Goal: Navigation & Orientation: Understand site structure

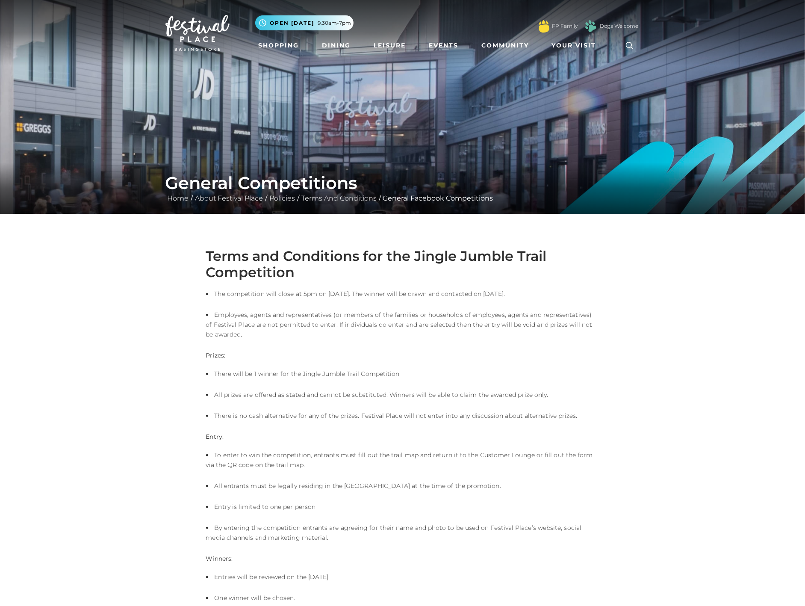
click at [195, 45] on img at bounding box center [198, 33] width 64 height 36
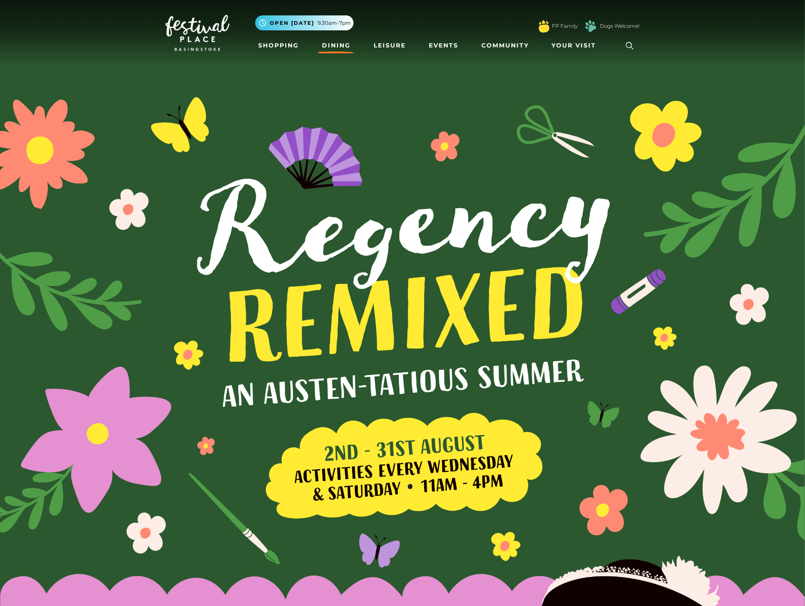
click at [337, 44] on link "Dining" at bounding box center [337, 46] width 36 height 16
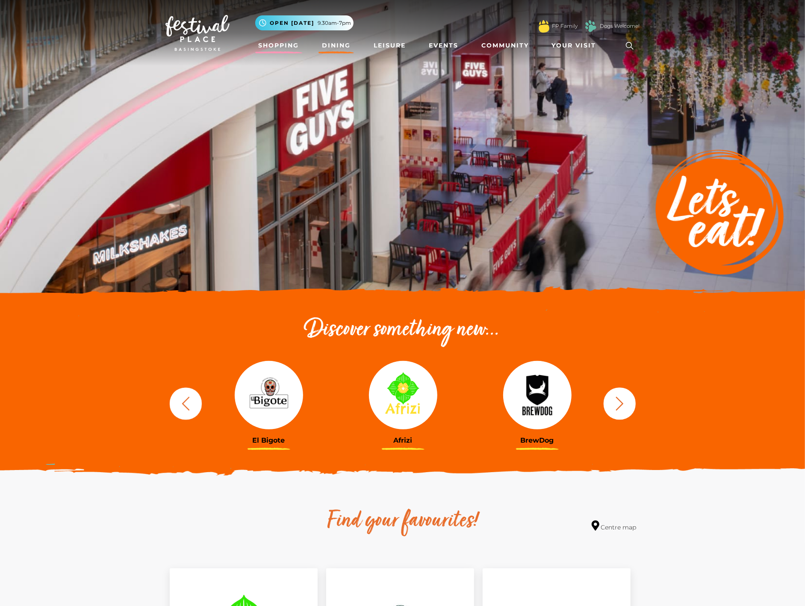
click at [276, 44] on link "Shopping" at bounding box center [278, 46] width 47 height 16
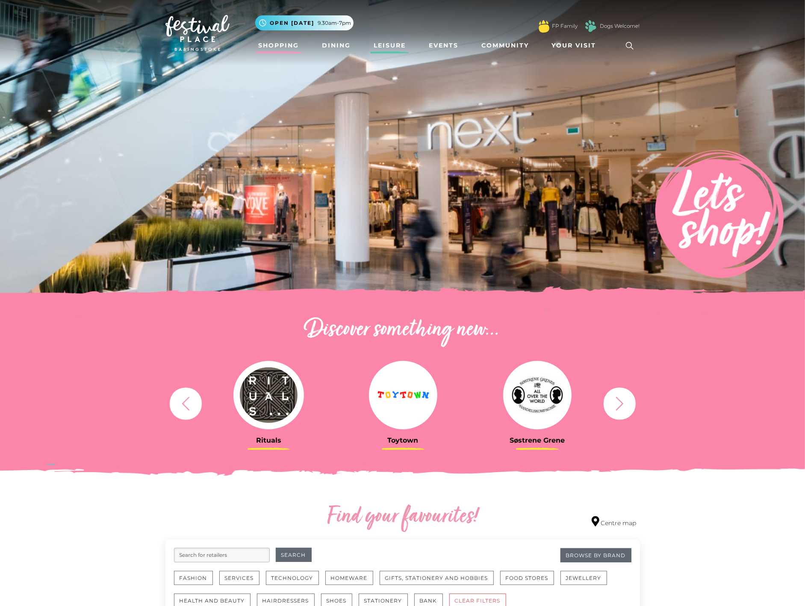
click at [398, 43] on link "Leisure" at bounding box center [389, 46] width 39 height 16
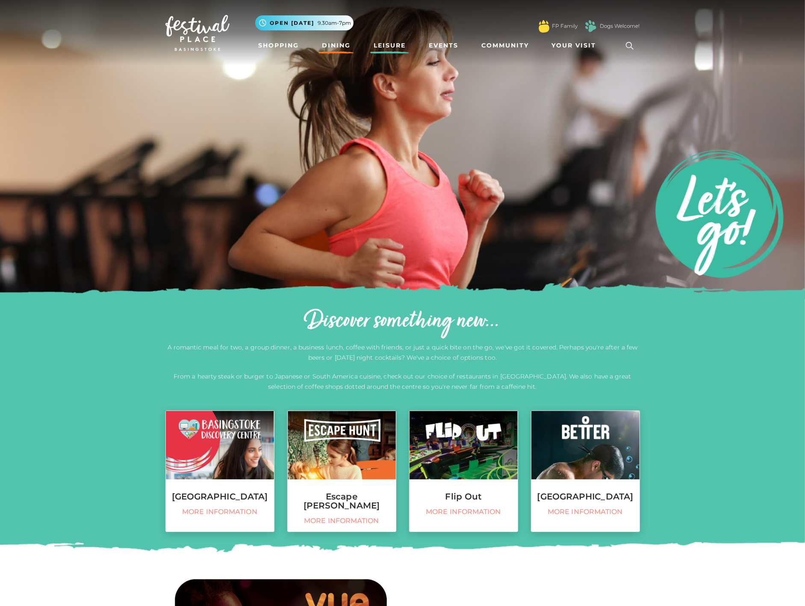
click at [337, 44] on link "Dining" at bounding box center [337, 46] width 36 height 16
